Goal: Register for event/course

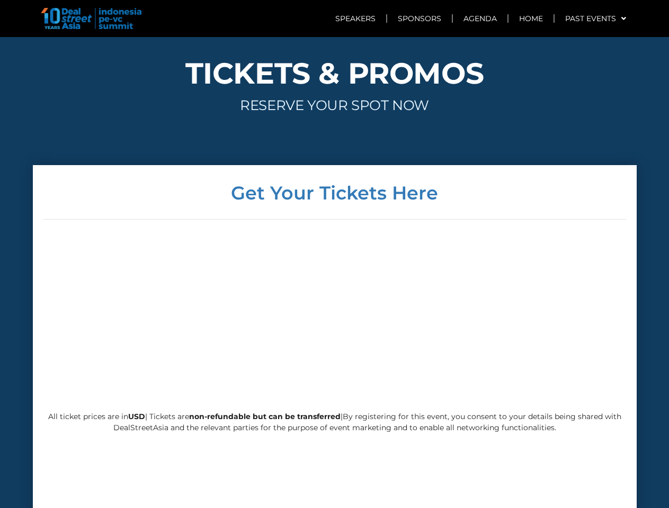
scroll to position [2437, 0]
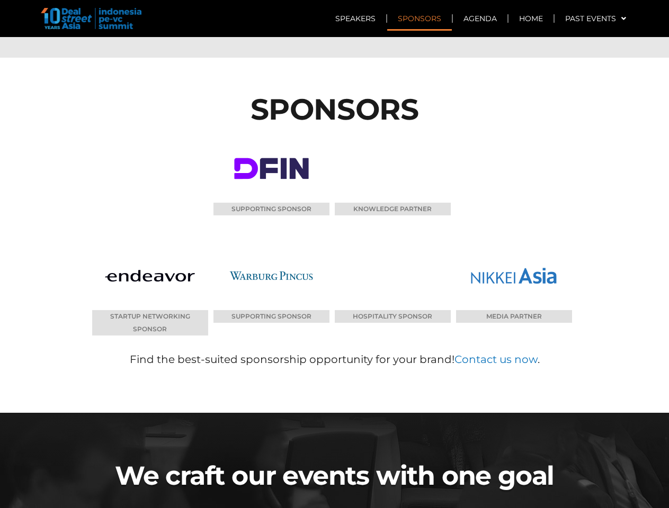
scroll to position [5092, 0]
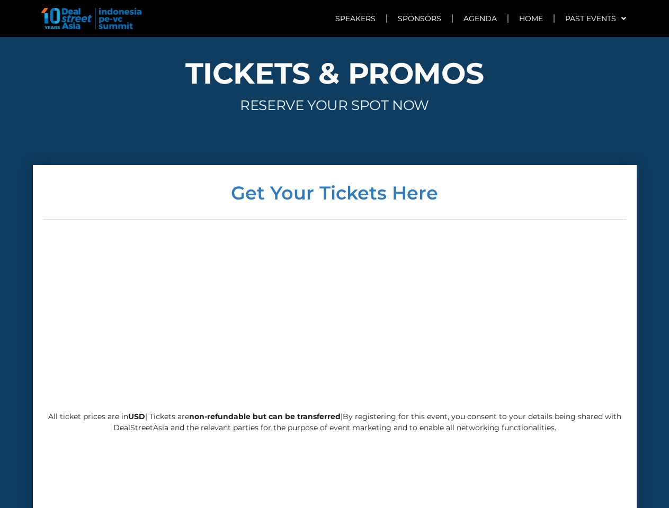
scroll to position [2437, 0]
